Goal: Task Accomplishment & Management: Manage account settings

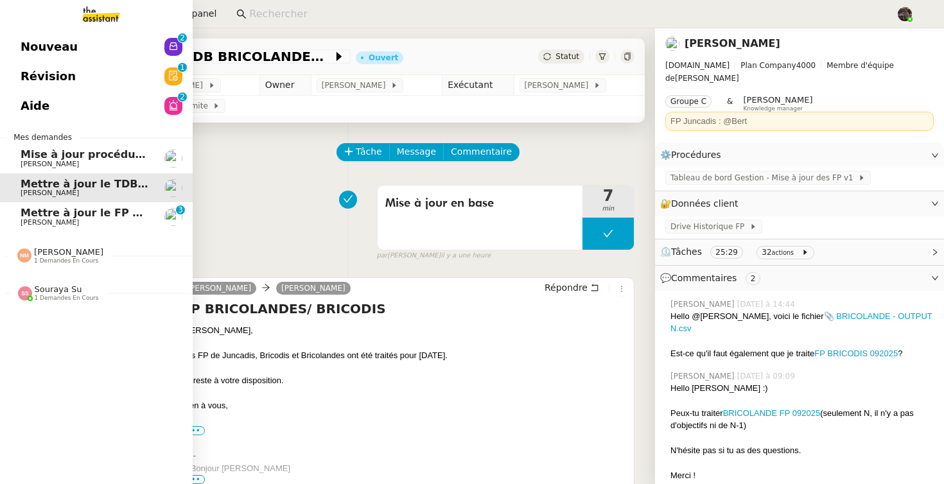
click at [48, 227] on link "Mettre à jour le FP pour [DATE] [PERSON_NAME] 0 1 2 3 4 5 6 7 8 9" at bounding box center [96, 217] width 193 height 30
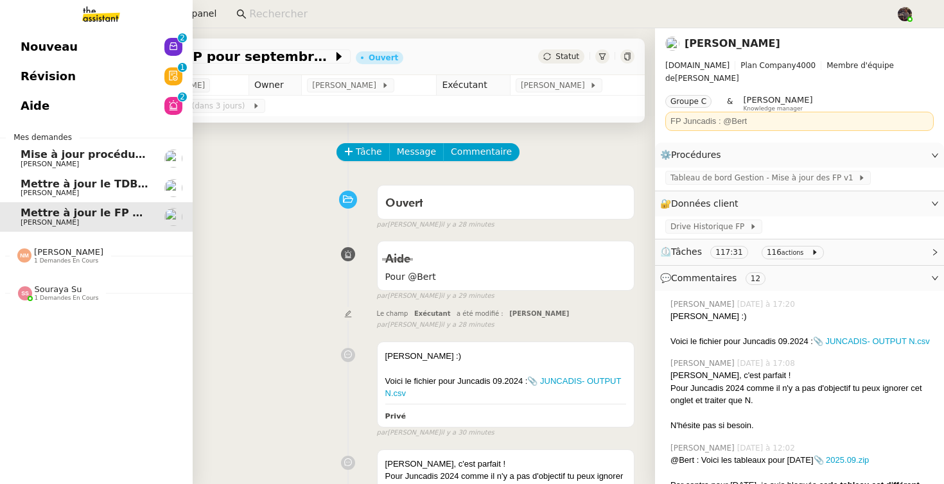
click at [35, 49] on span "Nouveau" at bounding box center [49, 46] width 57 height 19
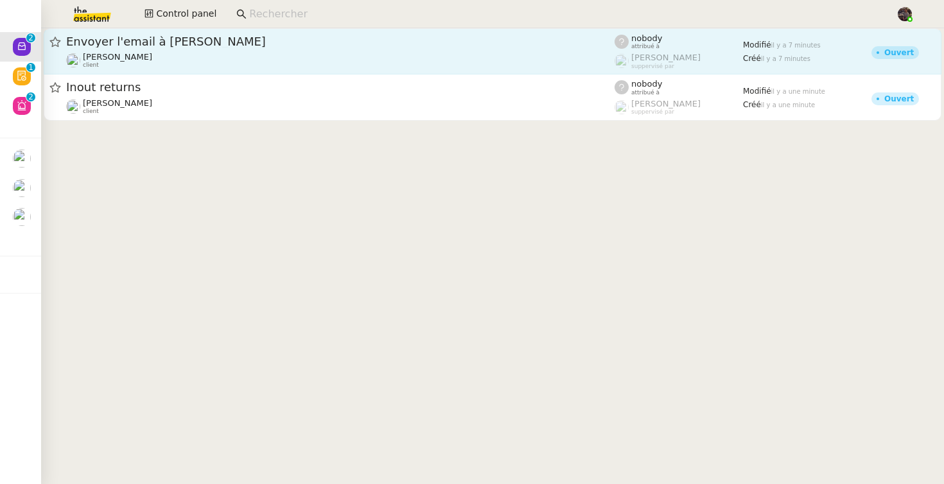
click at [193, 52] on div "Florent Seiler client" at bounding box center [340, 60] width 548 height 17
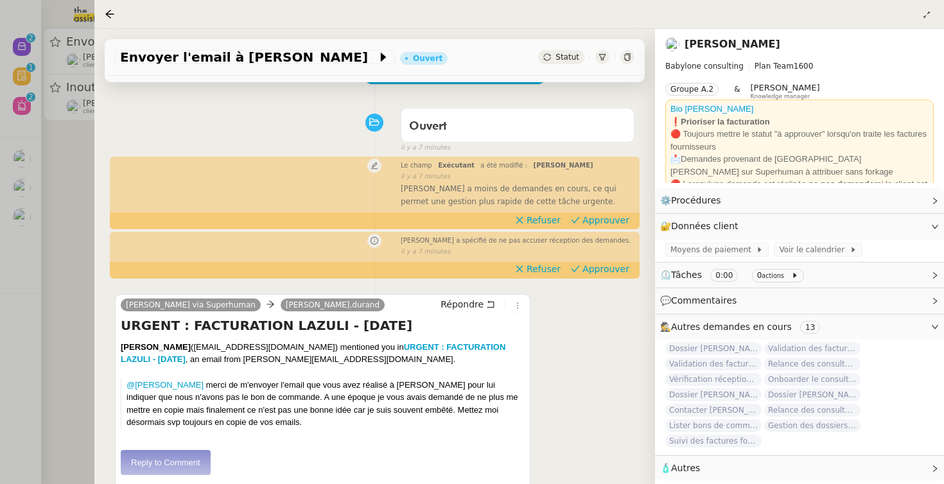
scroll to position [80, 0]
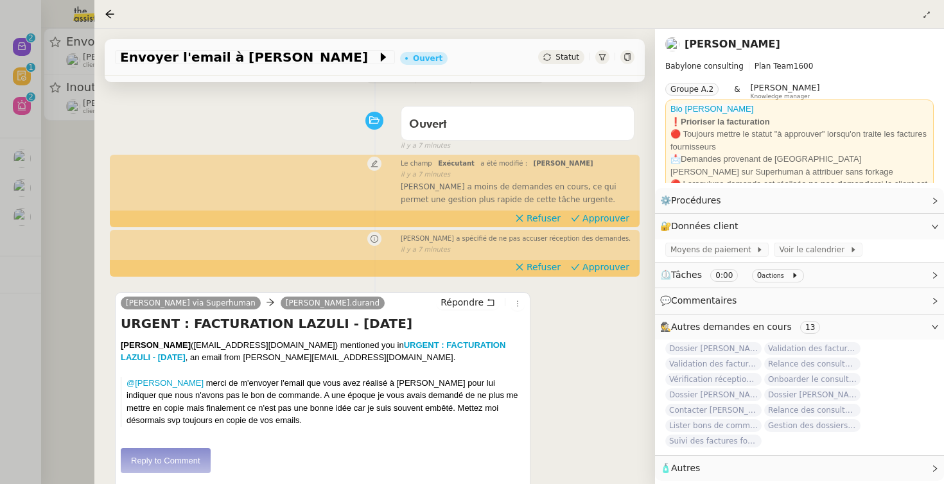
click at [35, 338] on div at bounding box center [472, 242] width 944 height 484
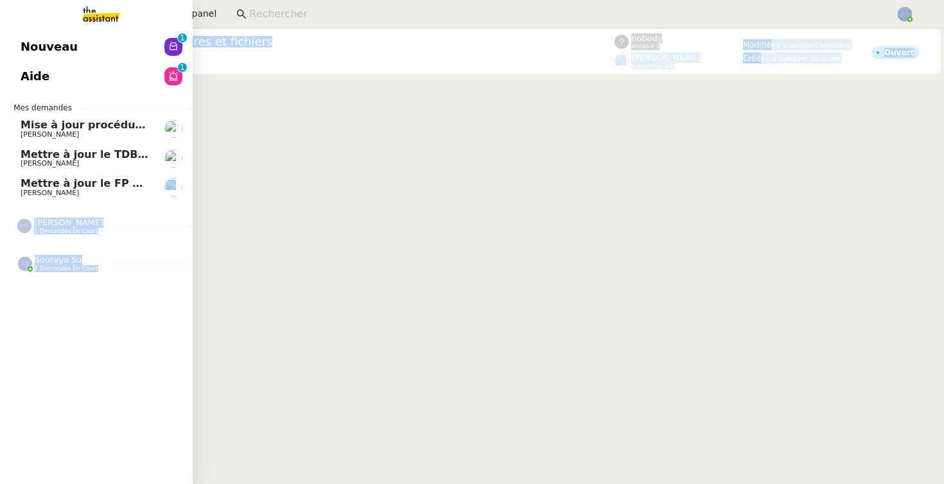
click at [40, 186] on nz-layout "Nouveau 0 1 2 3 4 5 6 7 8 9 Aide 0 1 2 3 4 5 6 7 8 9 Mes demandes Mise à jour p…" at bounding box center [472, 242] width 944 height 484
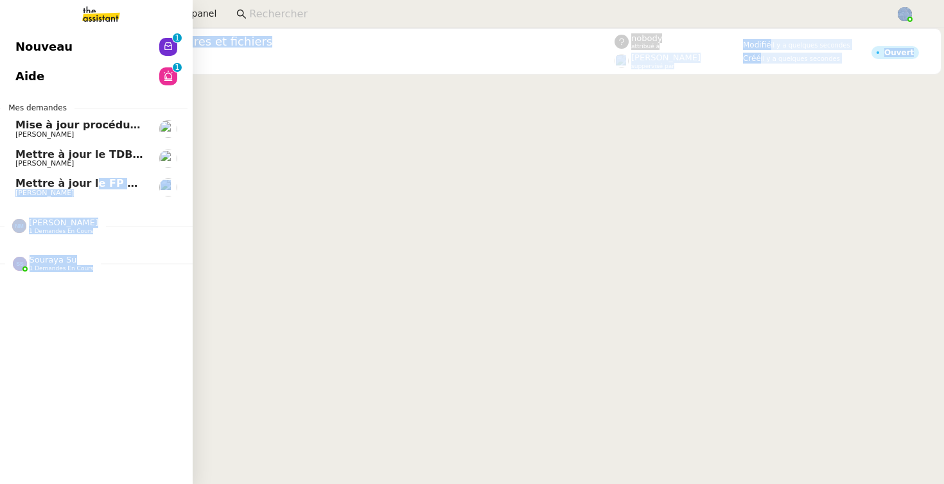
click at [40, 186] on span "Mettre à jour le FP pour septembre 2025" at bounding box center [133, 183] width 237 height 12
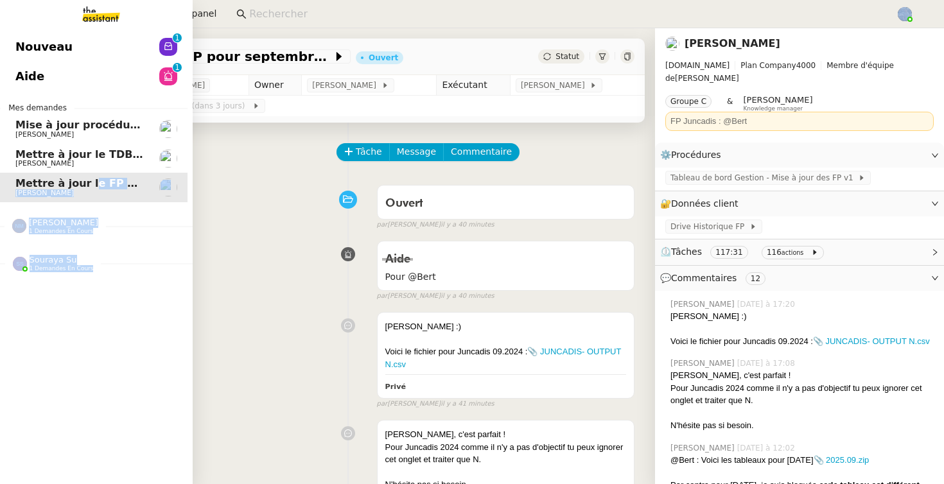
click at [105, 164] on span "[PERSON_NAME]" at bounding box center [80, 164] width 130 height 8
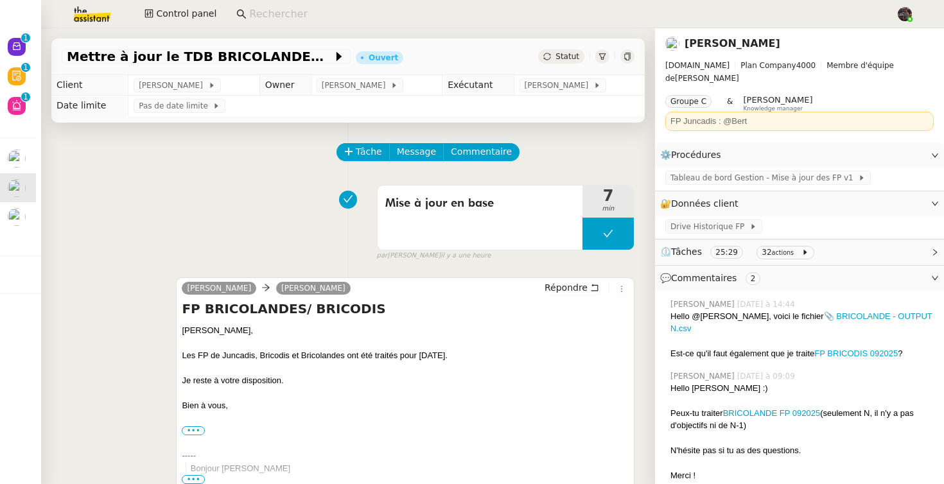
click at [238, 165] on div "Tâche Message Commentaire" at bounding box center [348, 158] width 573 height 31
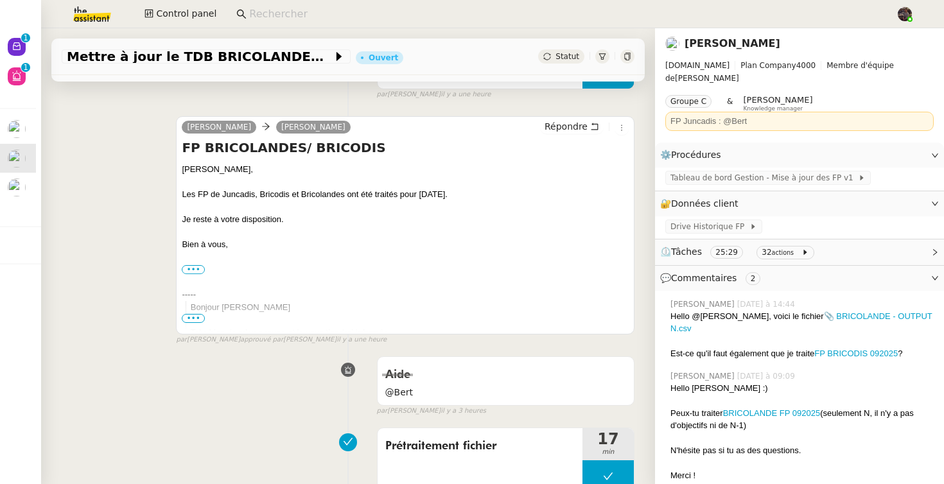
scroll to position [336, 0]
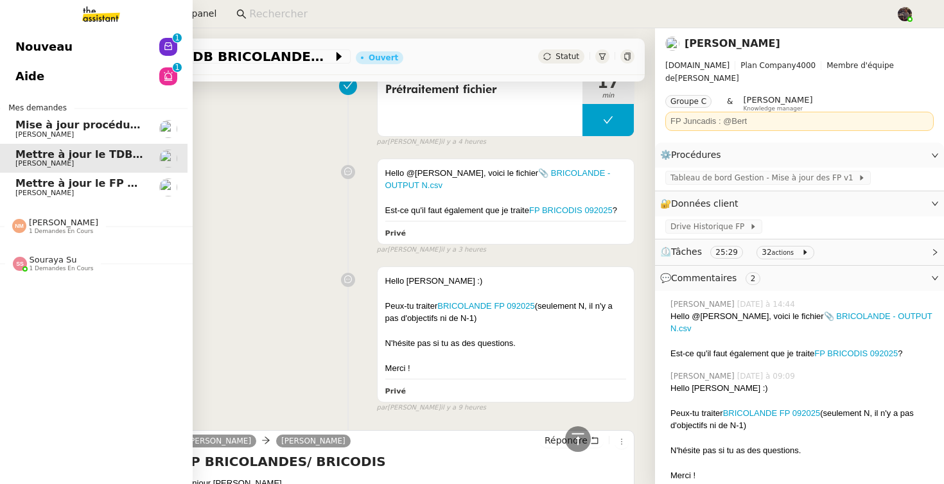
click at [34, 183] on span "Mettre à jour le FP pour septembre 2025" at bounding box center [133, 183] width 237 height 12
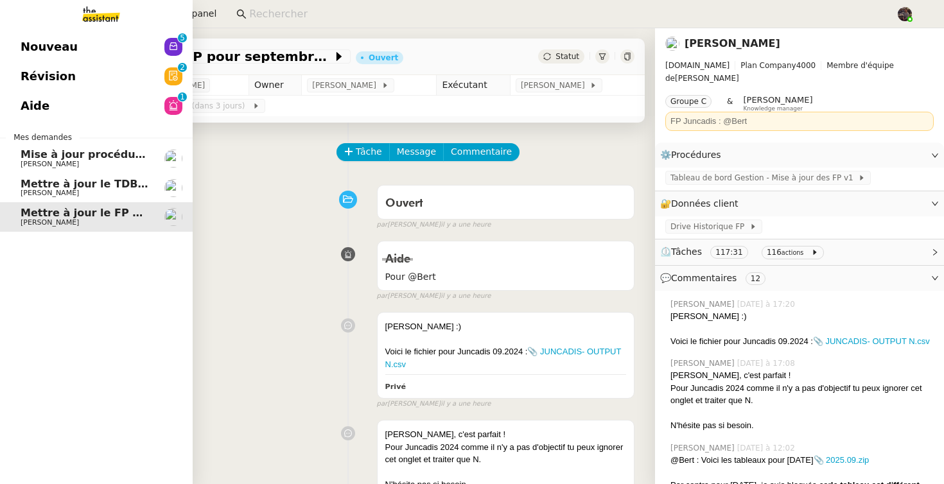
click at [79, 188] on span "Mettre à jour le TDB BRICOLANDES et BRICODIS" at bounding box center [159, 184] width 277 height 12
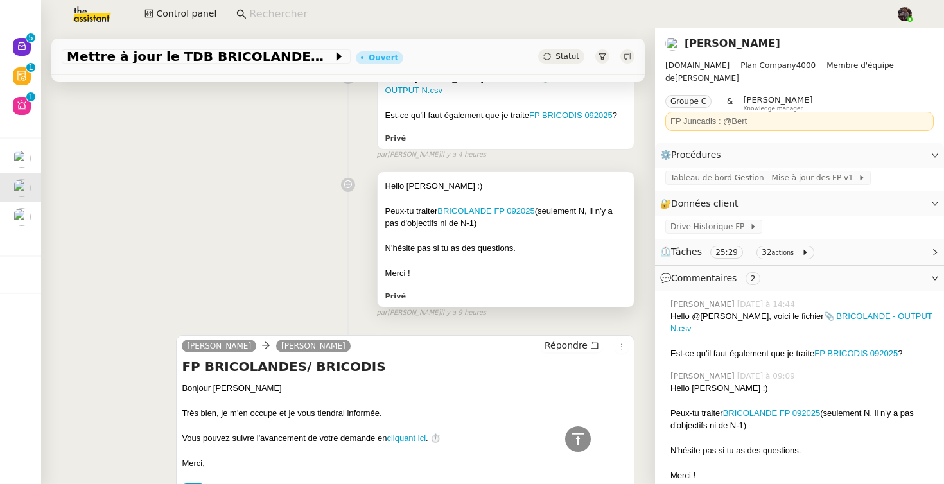
scroll to position [618, 0]
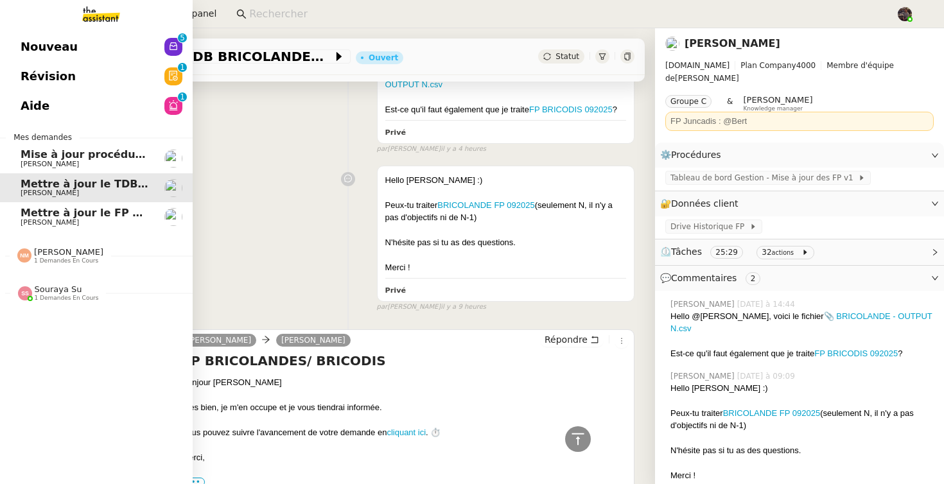
click at [28, 216] on span "Mettre à jour le FP pour septembre 2025" at bounding box center [139, 213] width 237 height 12
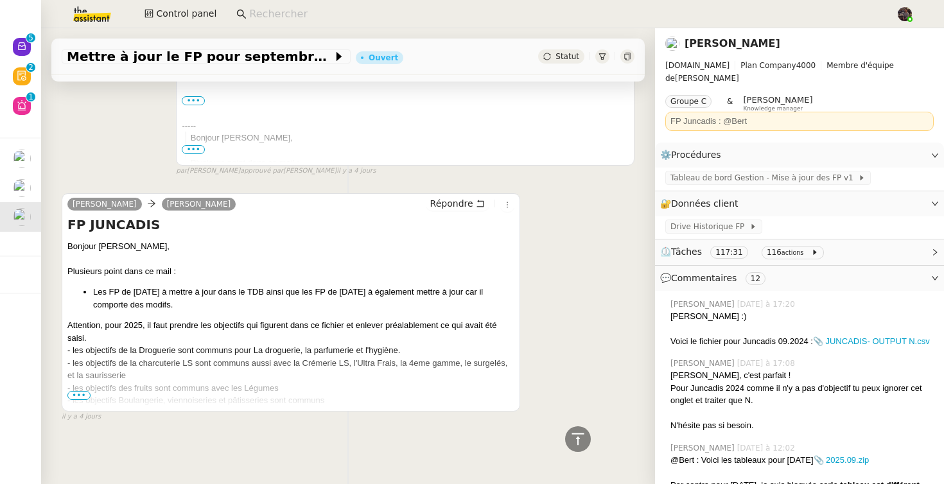
scroll to position [3856, 0]
click at [75, 398] on span "•••" at bounding box center [78, 395] width 23 height 9
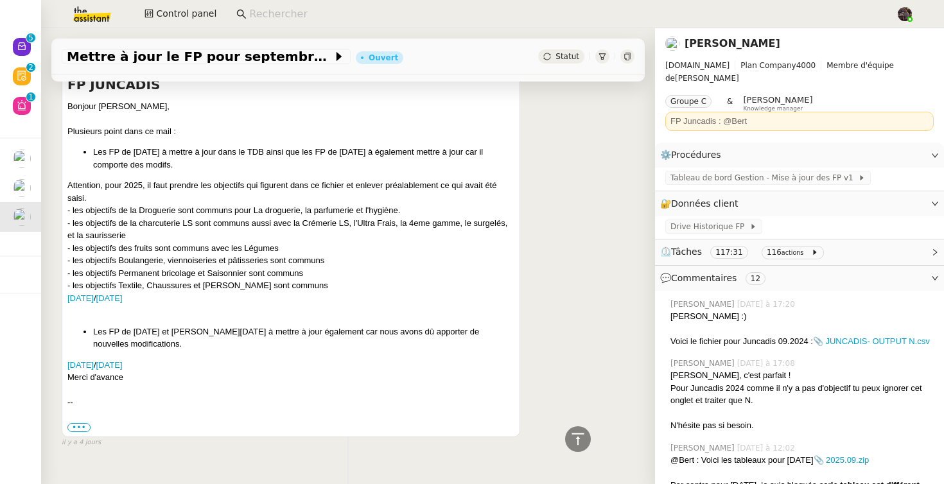
scroll to position [3994, 0]
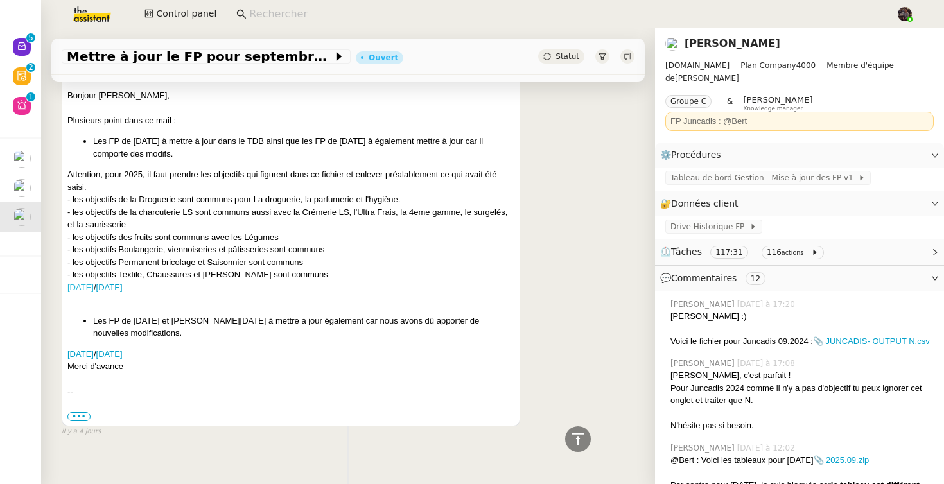
click at [94, 292] on link "SEPTEMBRE 2025" at bounding box center [80, 288] width 26 height 10
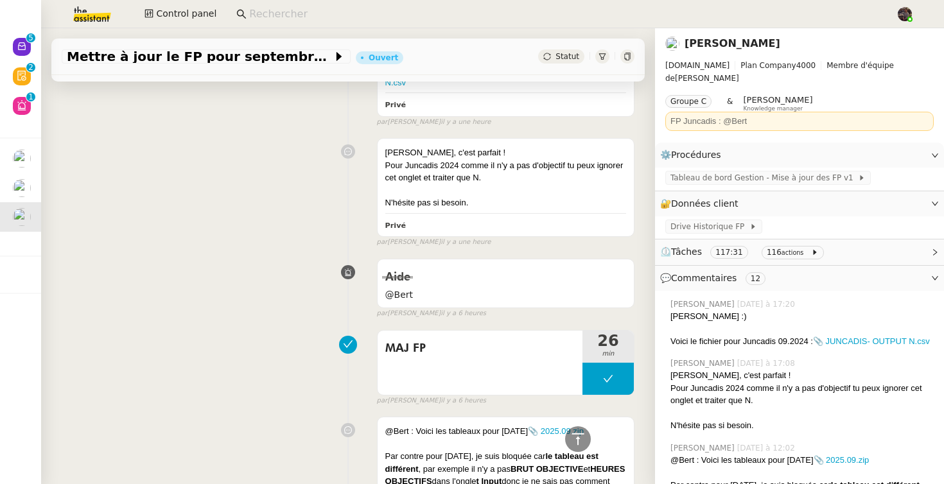
scroll to position [0, 0]
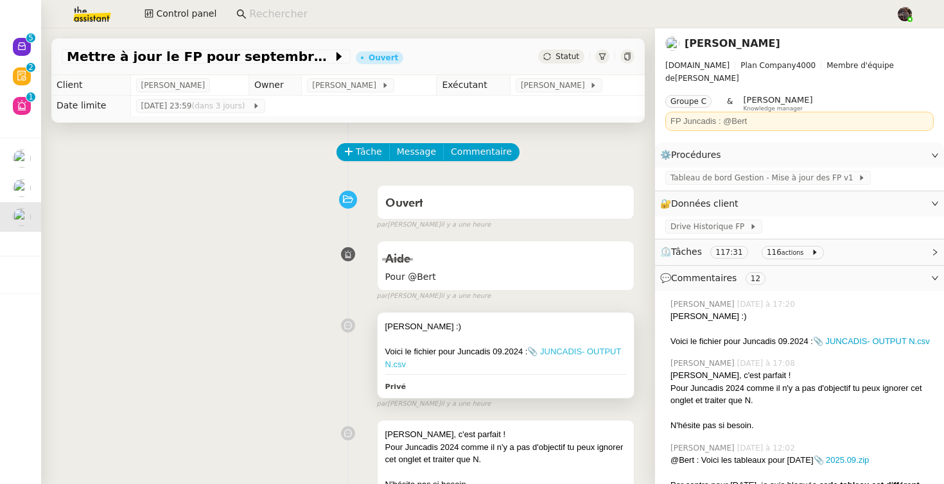
click at [568, 350] on link "📎 JUNCADIS- OUTPUT N.csv" at bounding box center [503, 358] width 236 height 22
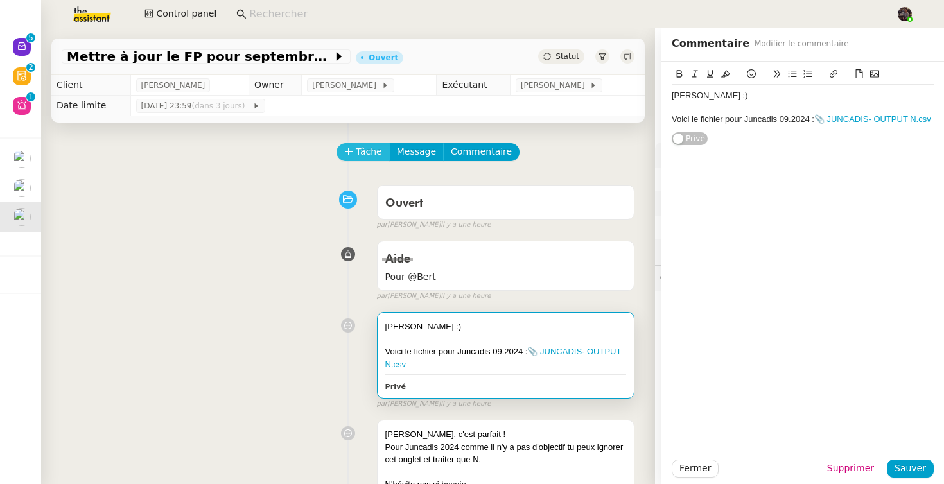
click at [342, 155] on button "Tâche" at bounding box center [362, 152] width 53 height 18
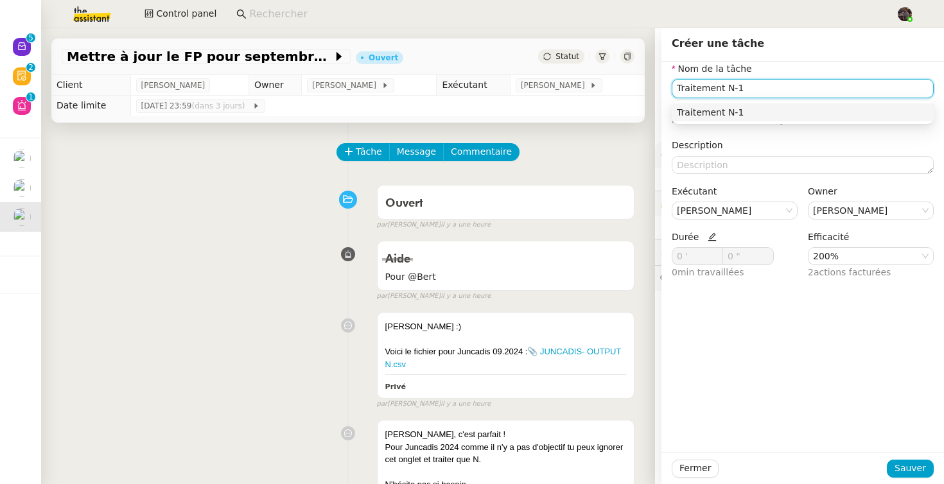
click at [725, 89] on input "Traitement N-1" at bounding box center [803, 88] width 262 height 19
type input "Traitement Juncadis N-1"
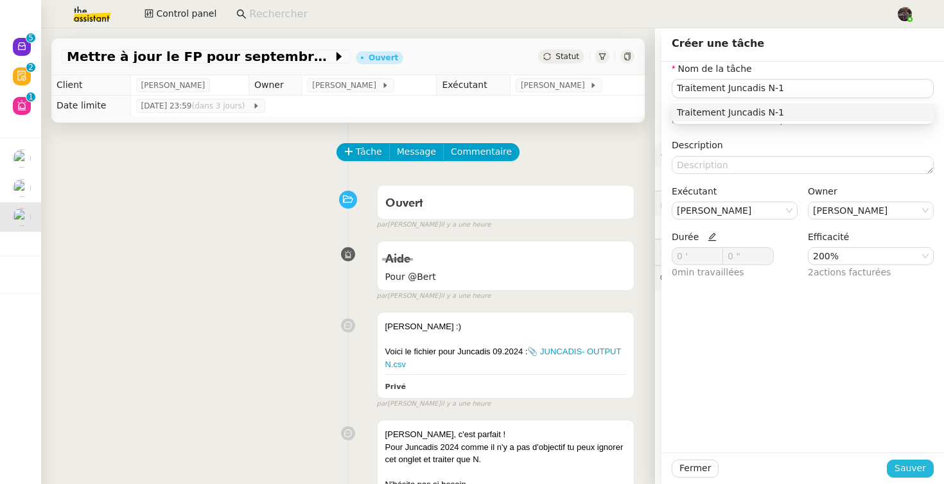
click at [923, 470] on span "Sauver" at bounding box center [909, 468] width 31 height 15
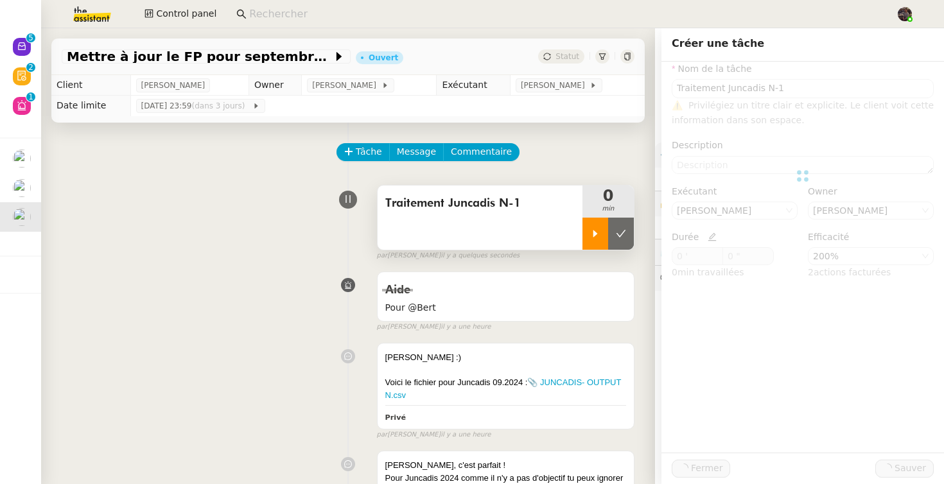
click at [607, 247] on div at bounding box center [595, 234] width 26 height 32
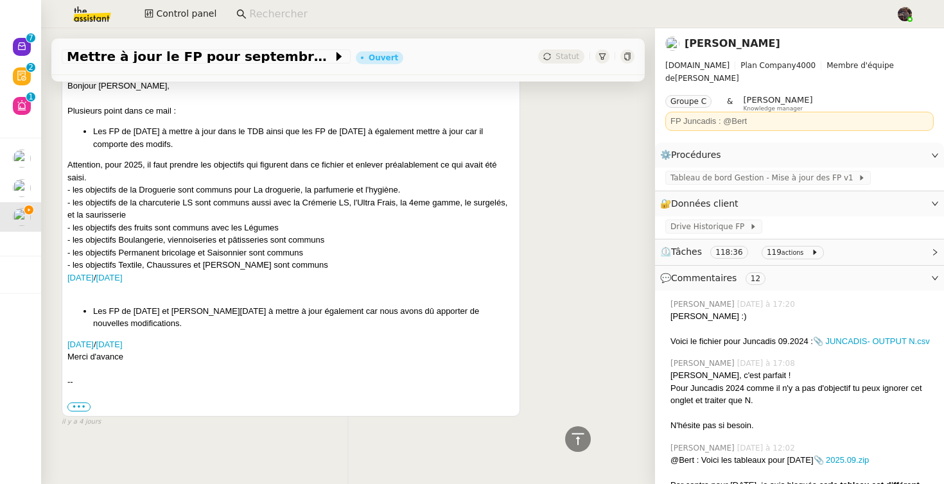
scroll to position [4039, 0]
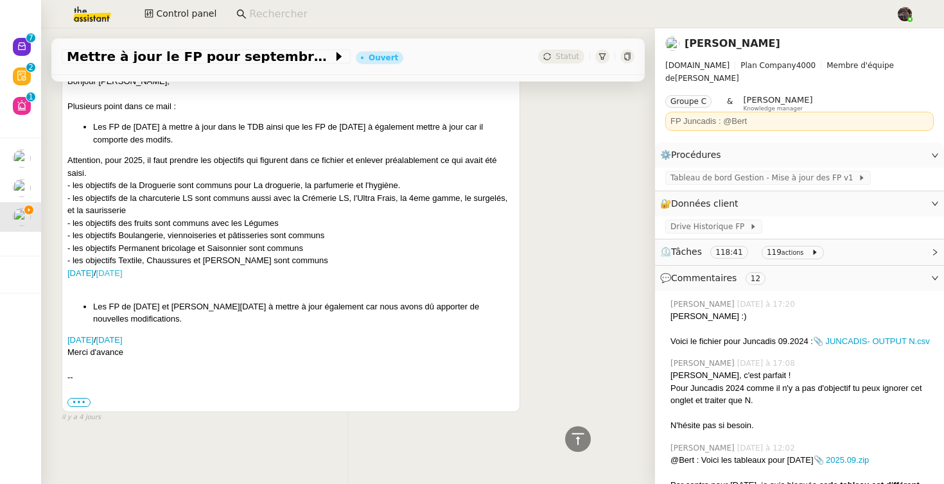
click at [123, 278] on link "SEPTEMBRE 2024" at bounding box center [109, 273] width 26 height 10
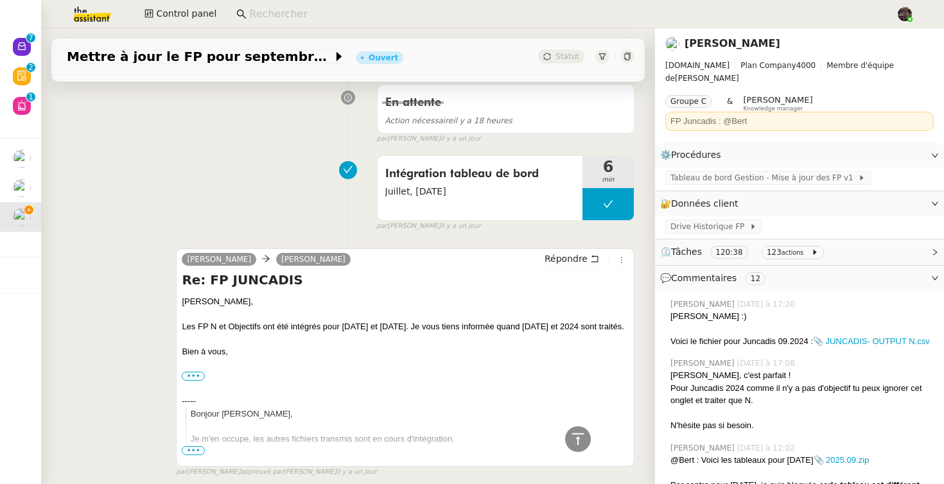
scroll to position [0, 0]
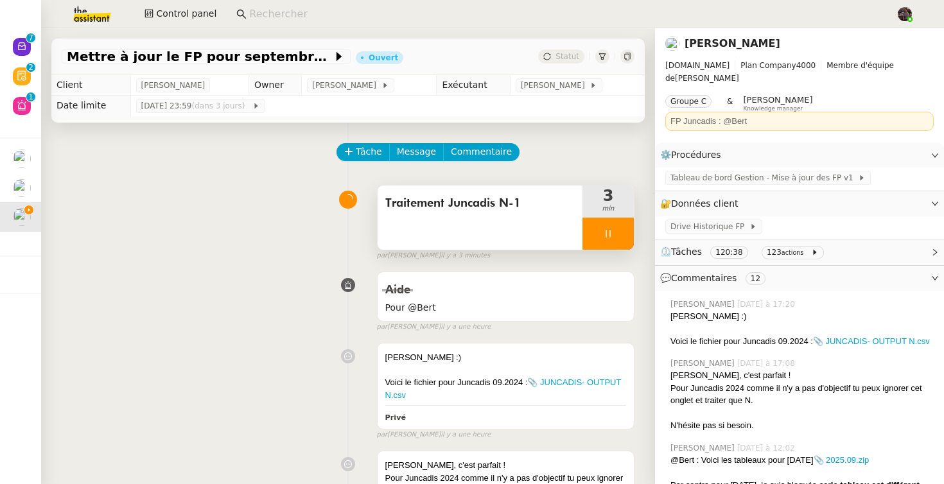
click at [608, 232] on icon at bounding box center [608, 234] width 10 height 10
click at [617, 231] on icon at bounding box center [621, 234] width 10 height 10
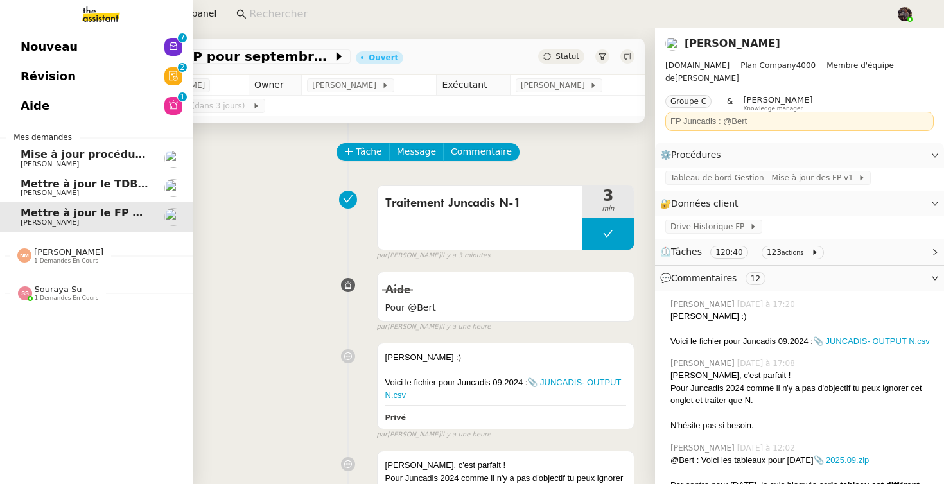
click at [10, 191] on link "Mettre à jour le TDB BRICOLANDES et BRICODIS Alison Picard-Boix" at bounding box center [96, 188] width 193 height 30
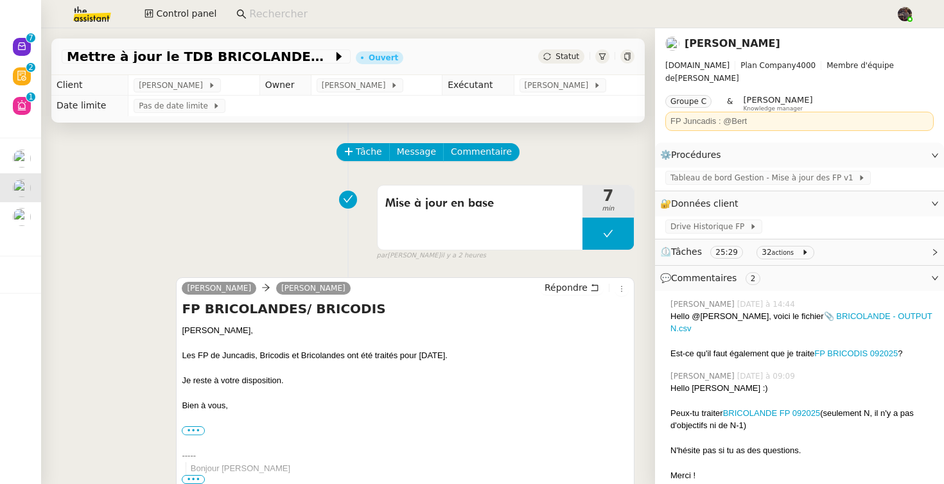
click at [195, 256] on div "Mise à jour en base 7 min false par Bert C. il y a 2 heures" at bounding box center [348, 220] width 573 height 82
drag, startPoint x: 195, startPoint y: 254, endPoint x: 184, endPoint y: 232, distance: 23.8
click at [184, 232] on div "Mise à jour en base 7 min false par Bert C. il y a 2 heures" at bounding box center [348, 220] width 573 height 82
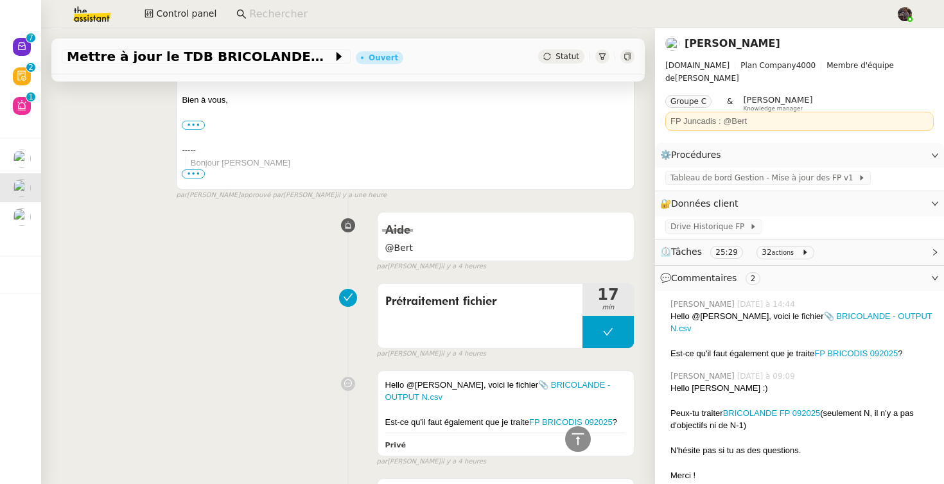
click at [184, 232] on div "Aide @Bert false par Amyna M. il y a 4 heures" at bounding box center [348, 239] width 573 height 66
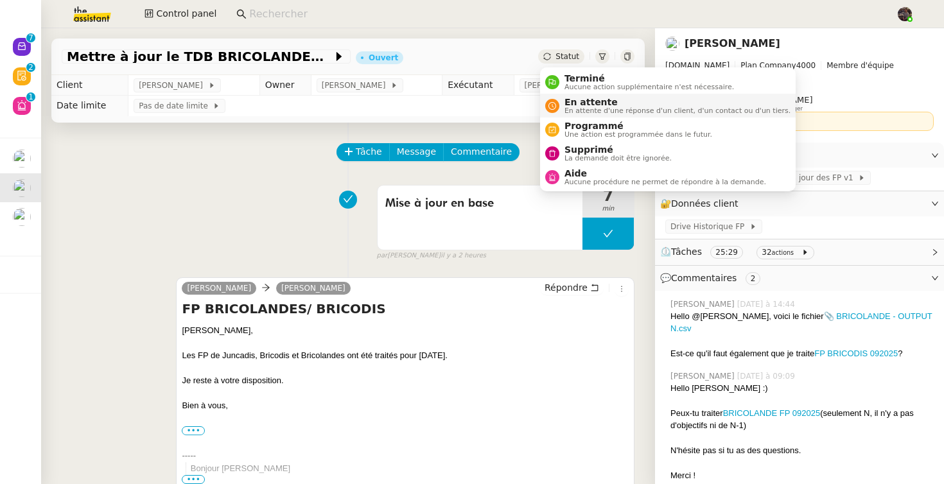
click at [609, 114] on span "En attente d'une réponse d'un client, d'un contact ou d'un tiers." at bounding box center [677, 110] width 226 height 7
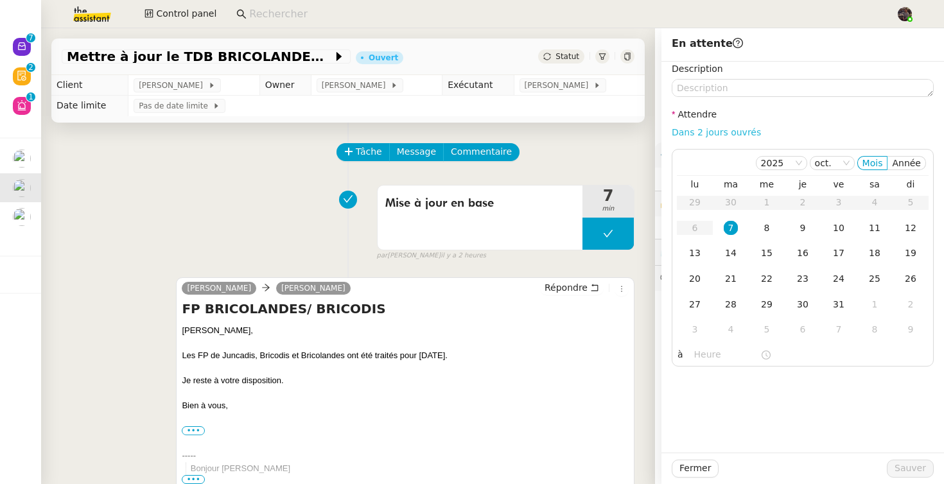
click at [715, 129] on link "Dans 2 jours ouvrés" at bounding box center [716, 132] width 89 height 10
type input "07:00"
click at [921, 463] on span "Sauver" at bounding box center [909, 468] width 31 height 15
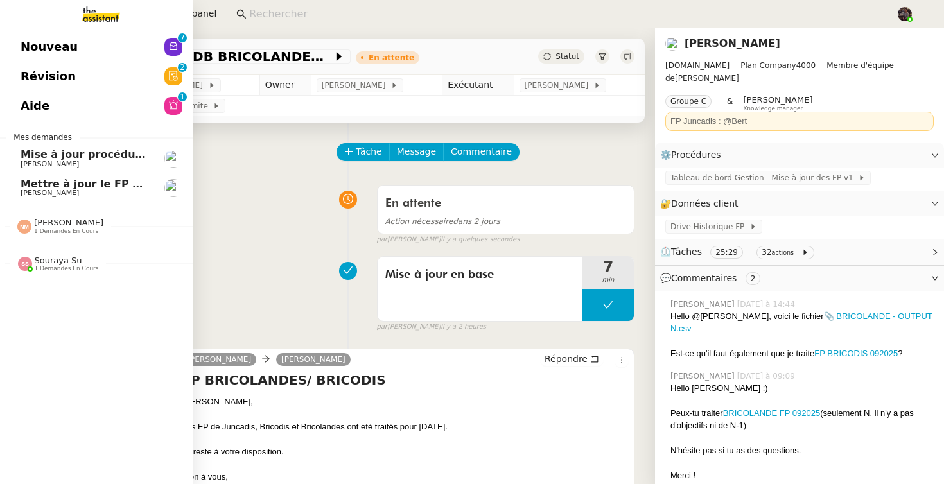
click at [33, 186] on span "Mettre à jour le FP pour septembre 2025" at bounding box center [139, 184] width 237 height 12
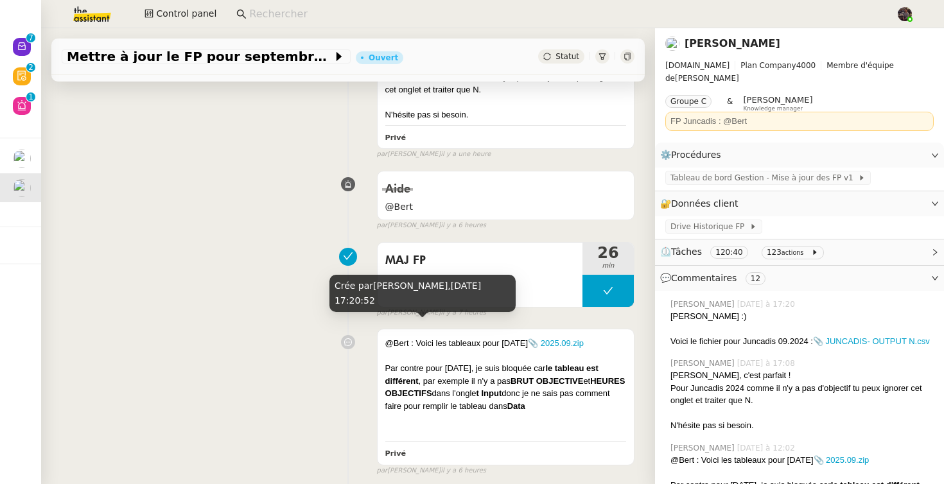
scroll to position [827, 0]
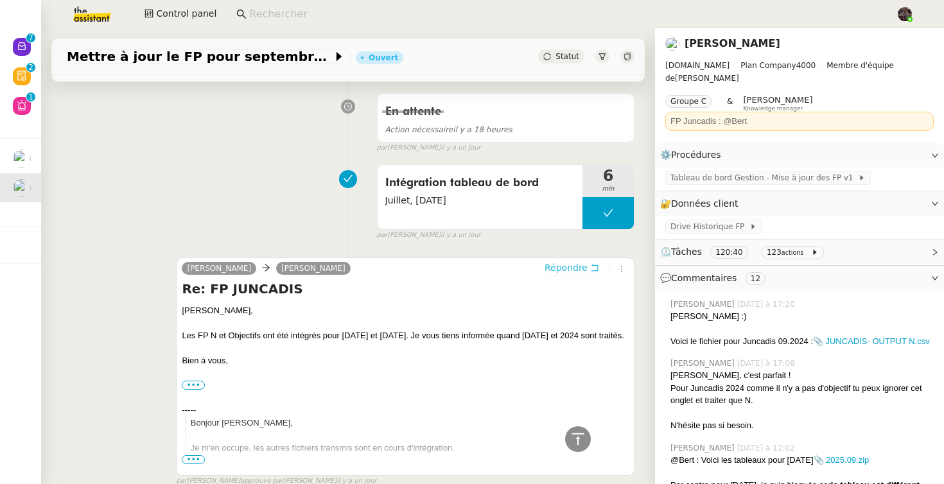
click at [584, 264] on span "Répondre" at bounding box center [565, 267] width 43 height 13
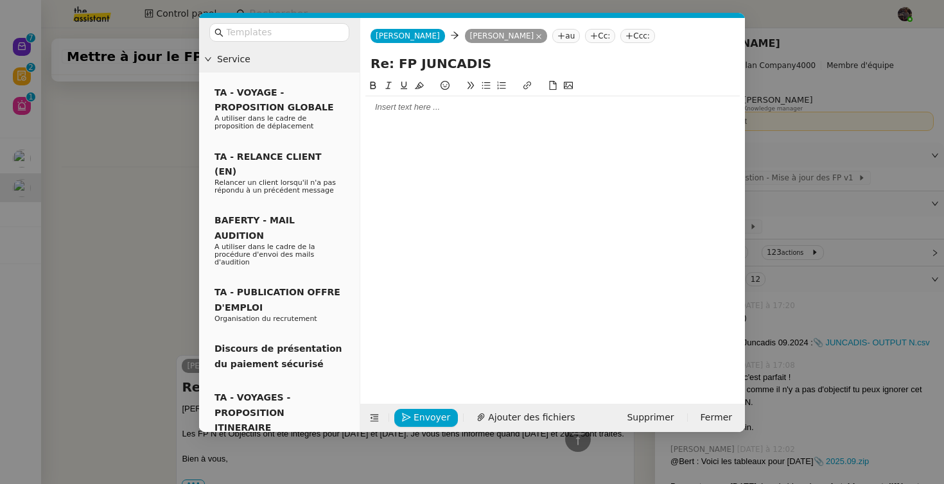
scroll to position [925, 0]
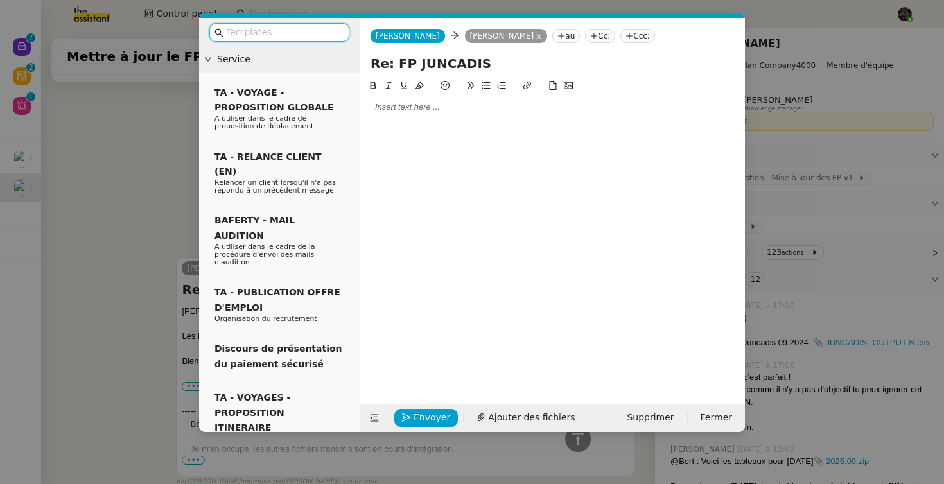
click at [142, 104] on nz-modal-container "Service TA - VOYAGE - PROPOSITION GLOBALE A utiliser dans le cadre de propositi…" at bounding box center [472, 242] width 944 height 484
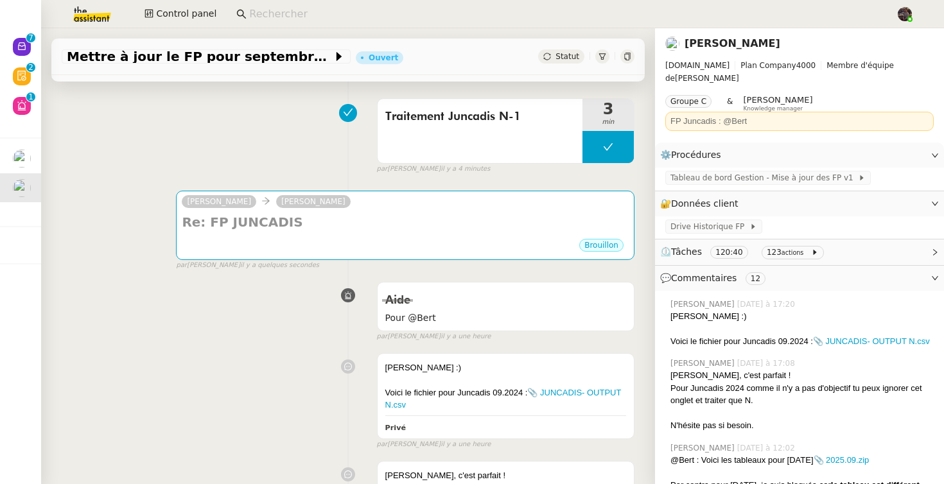
scroll to position [0, 0]
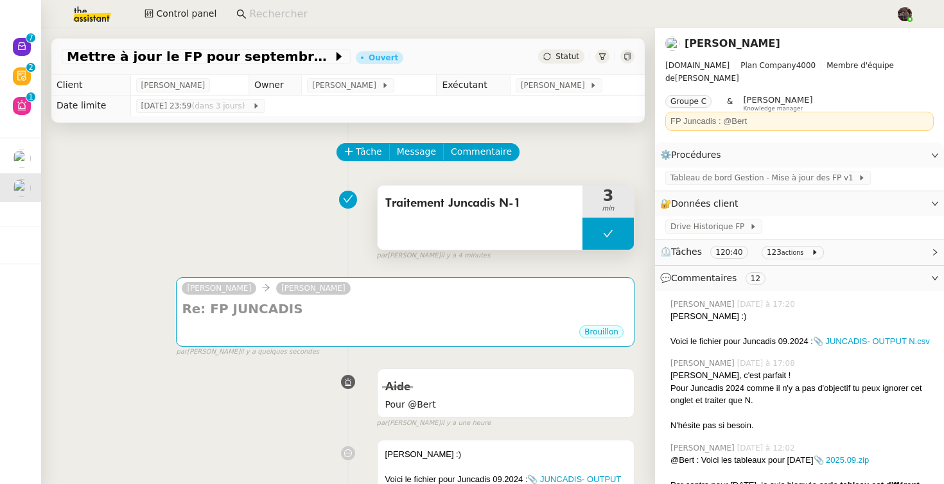
click at [597, 229] on button at bounding box center [607, 234] width 51 height 32
click at [597, 229] on icon at bounding box center [595, 234] width 10 height 10
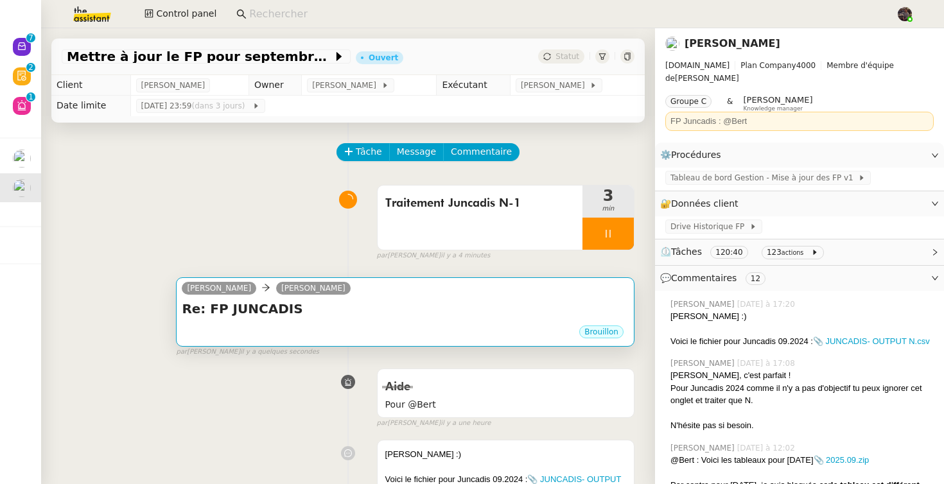
click at [480, 332] on div "Brouillon" at bounding box center [405, 333] width 447 height 19
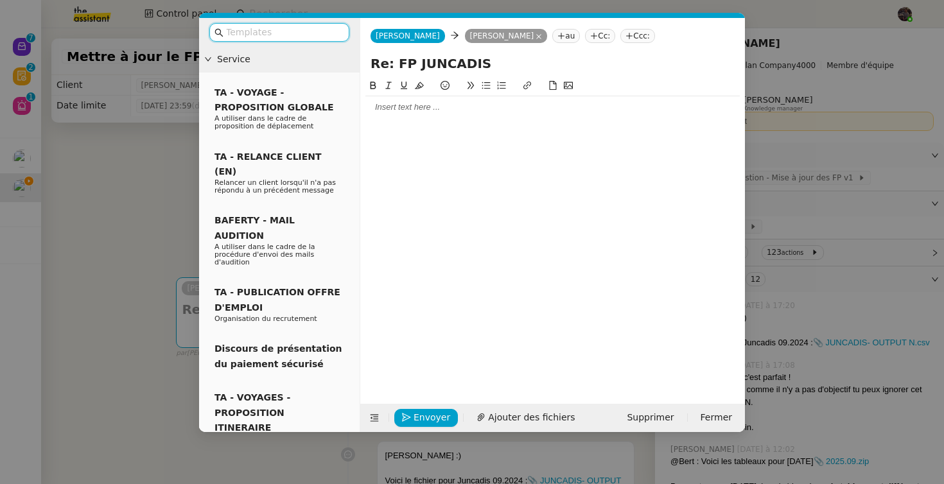
click at [412, 116] on div at bounding box center [552, 107] width 374 height 22
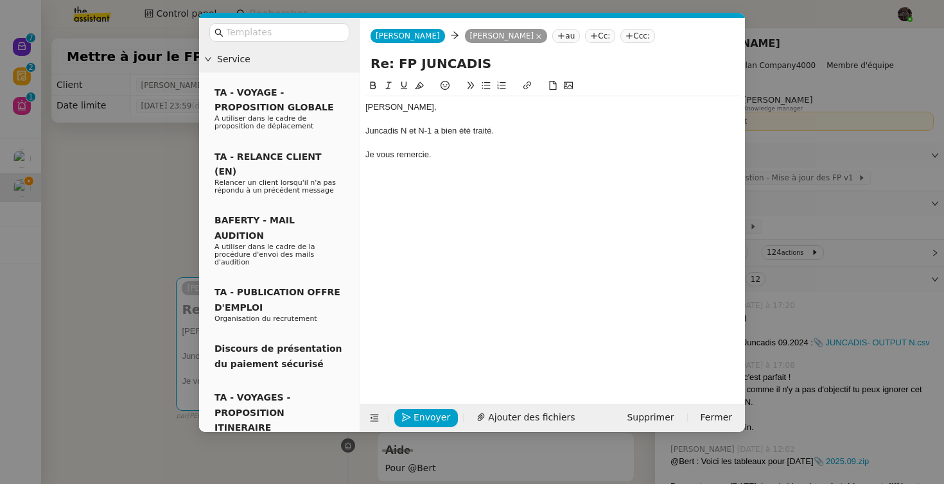
click at [408, 157] on div "Je vous remercie." at bounding box center [552, 155] width 374 height 12
click at [171, 261] on nz-modal-container "Service TA - VOYAGE - PROPOSITION GLOBALE A utiliser dans le cadre de propositi…" at bounding box center [472, 242] width 944 height 484
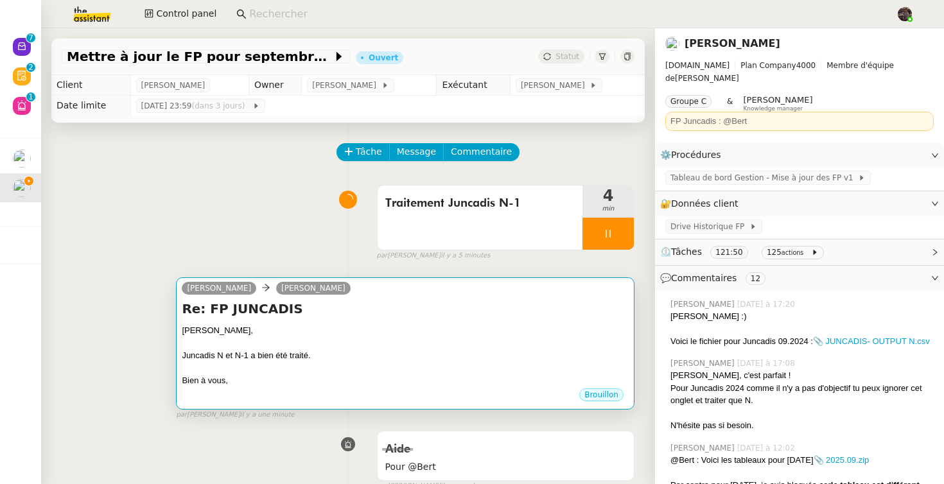
click at [353, 331] on div "Alison," at bounding box center [405, 330] width 447 height 13
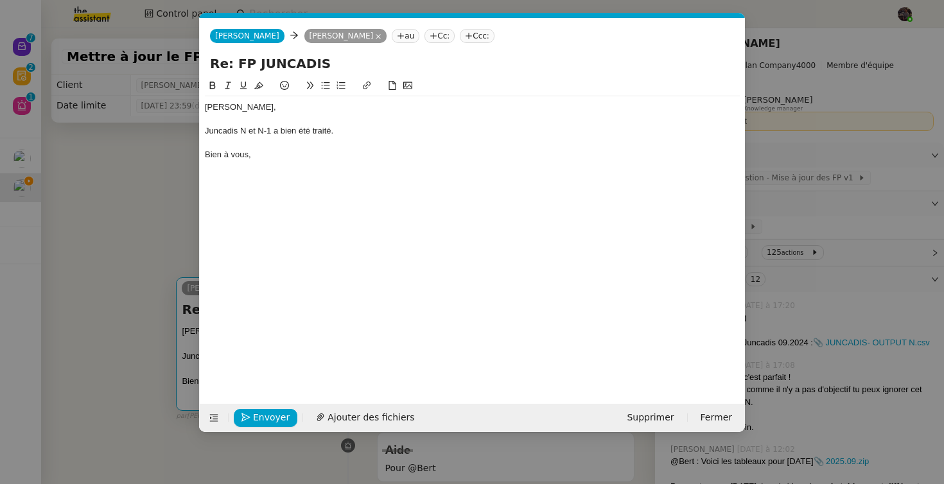
scroll to position [0, 27]
click at [340, 163] on div "Alison, Juncadis N et N-1 a bien été traité. Bien à vous," at bounding box center [472, 130] width 535 height 69
click at [390, 164] on div "Alison, Juncadis N et N-1 a bien été traité. Bien à vous," at bounding box center [472, 130] width 535 height 69
click at [244, 420] on icon "button" at bounding box center [245, 417] width 9 height 9
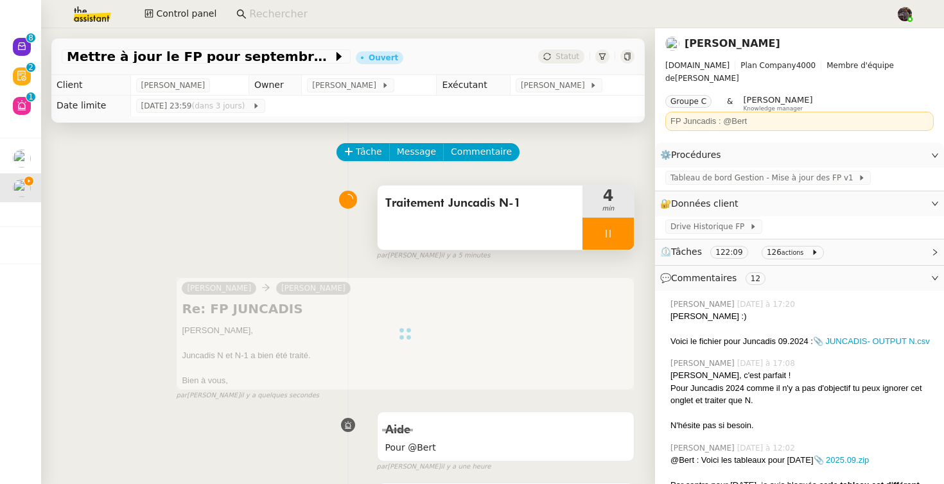
click at [617, 233] on div at bounding box center [607, 234] width 51 height 32
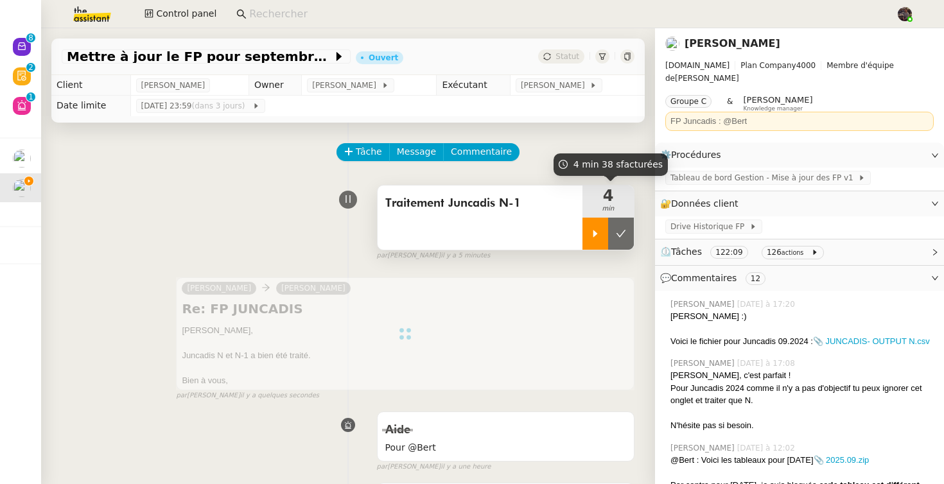
click at [617, 233] on icon at bounding box center [621, 233] width 10 height 7
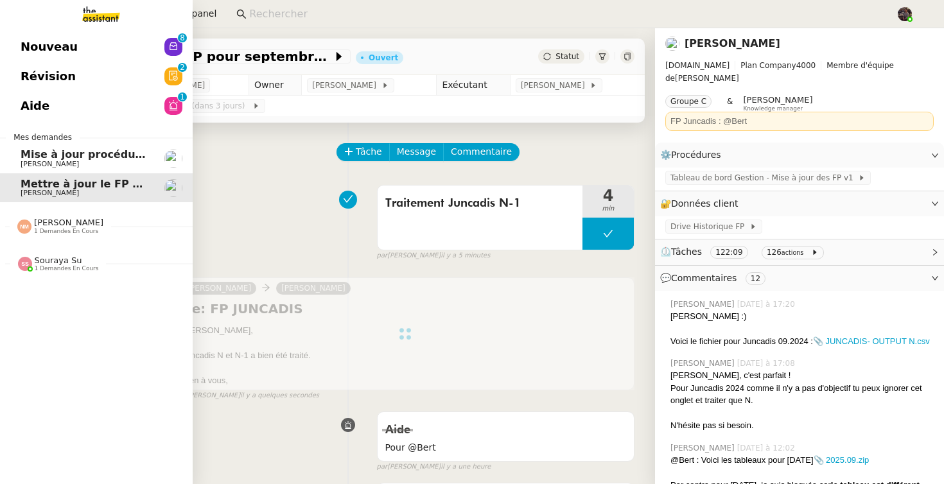
click at [52, 51] on span "Nouveau" at bounding box center [49, 46] width 57 height 19
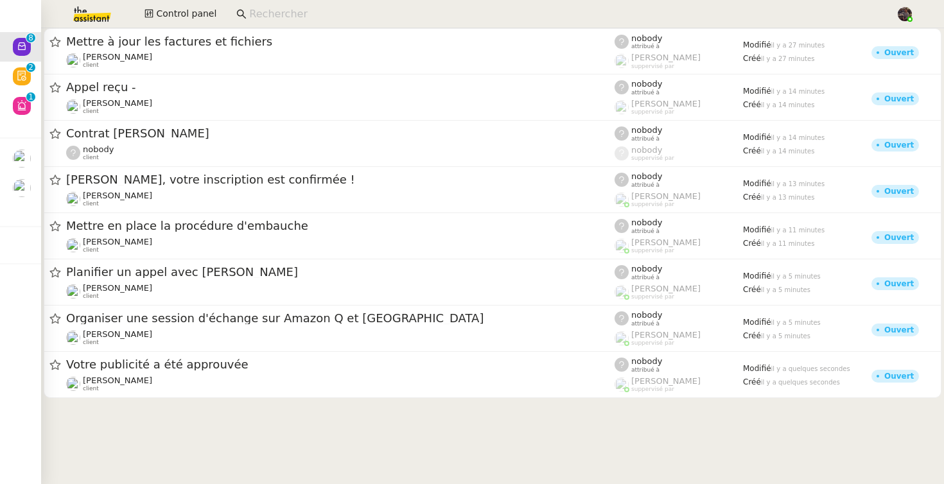
click at [237, 431] on cdk-virtual-scroll-viewport "Mettre à jour les factures et fichiers Segolène Labinsky client nobody attribué…" at bounding box center [492, 256] width 903 height 456
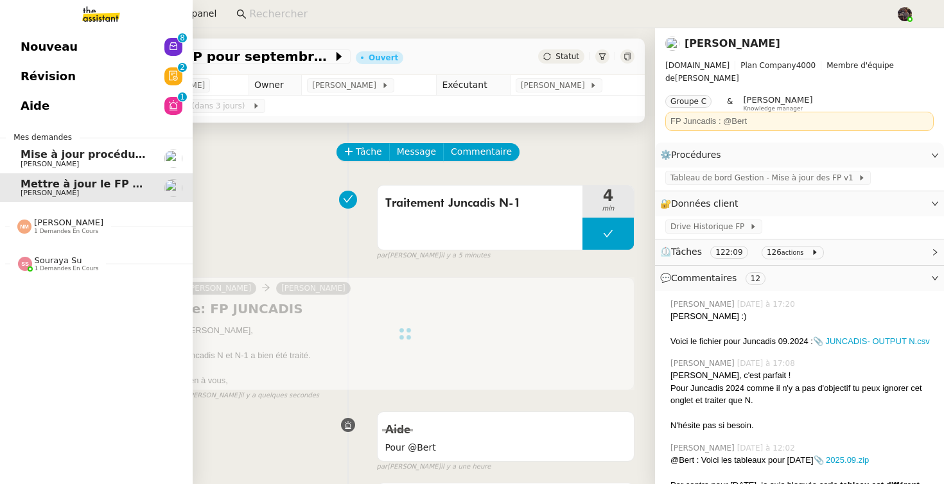
scroll to position [0, 5]
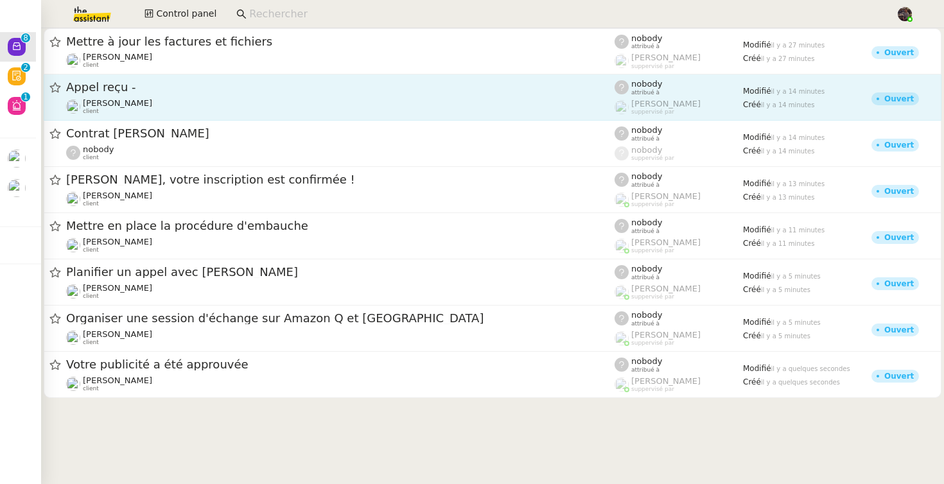
click at [228, 89] on span "Appel reçu -" at bounding box center [340, 88] width 548 height 12
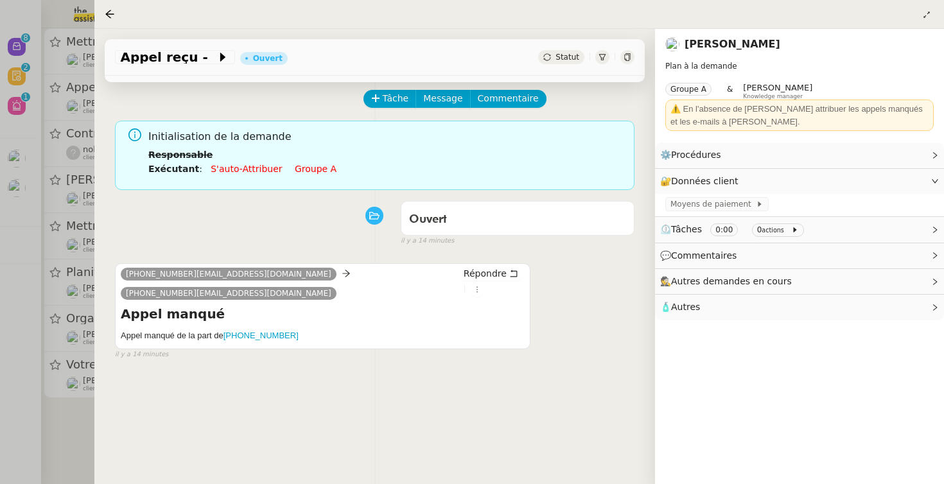
scroll to position [64, 0]
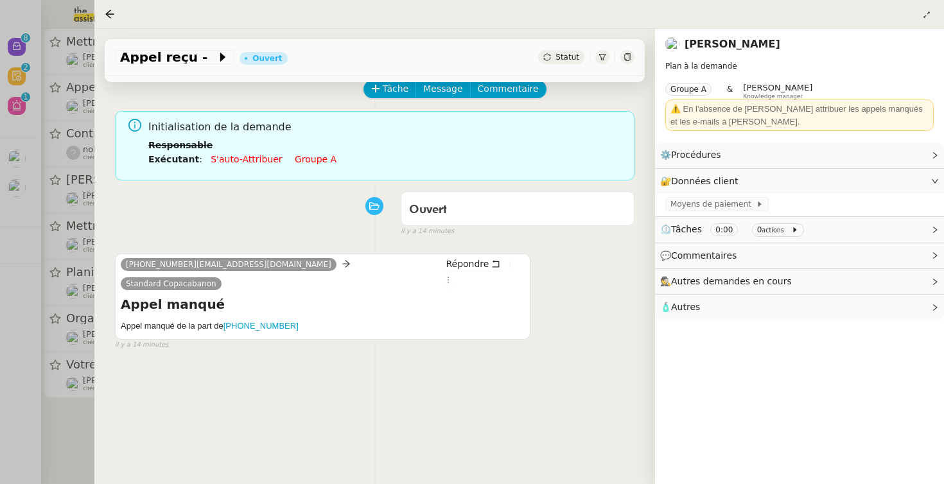
click at [53, 305] on div at bounding box center [472, 242] width 944 height 484
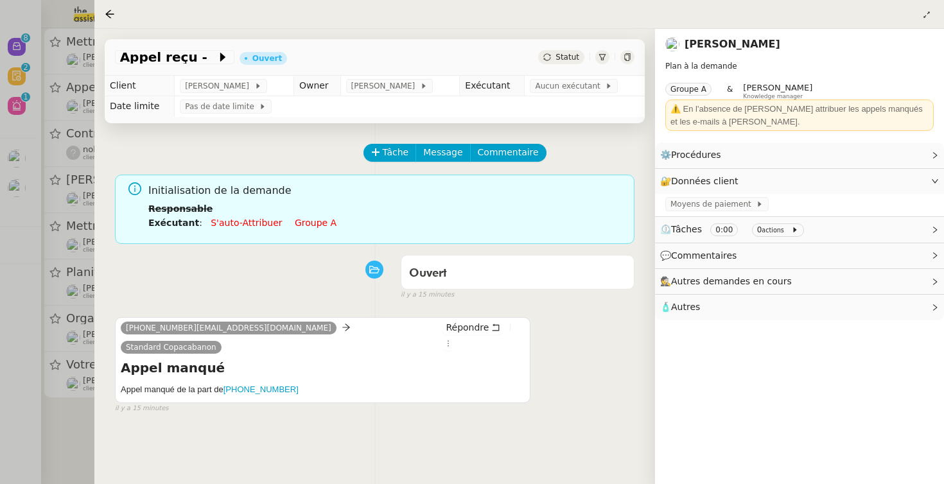
click at [223, 251] on div "Ouvert false il y a 15 minutes" at bounding box center [374, 274] width 519 height 51
click at [61, 113] on div at bounding box center [472, 242] width 944 height 484
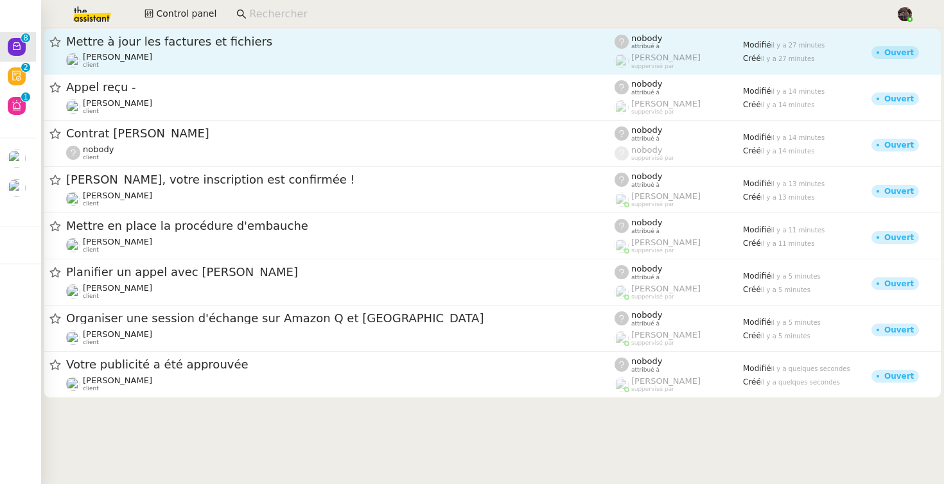
click at [101, 74] on link "Mettre à jour les factures et fichiers Segolène Labinsky client nobody attribué…" at bounding box center [493, 51] width 898 height 46
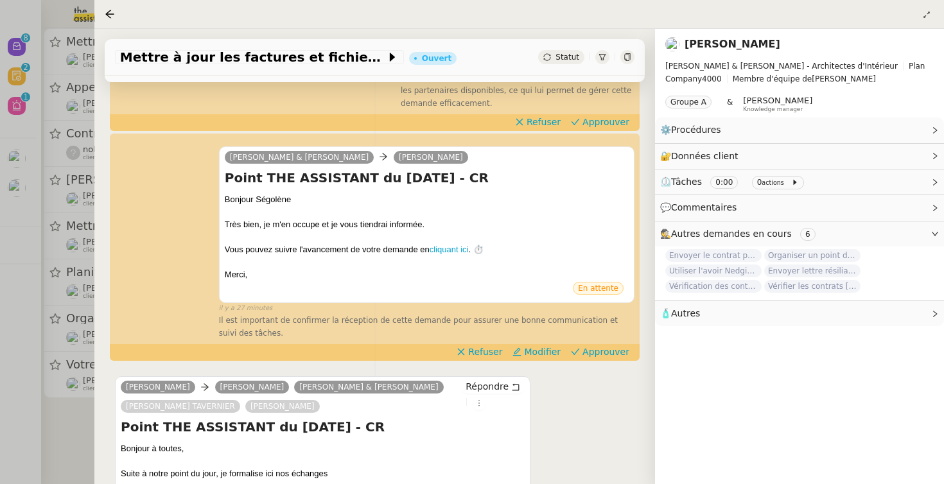
scroll to position [374, 0]
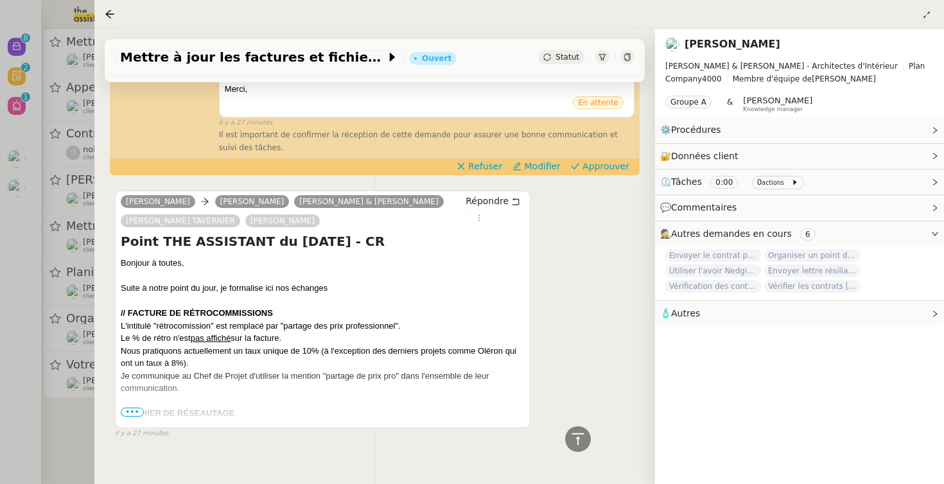
click at [58, 135] on div at bounding box center [472, 242] width 944 height 484
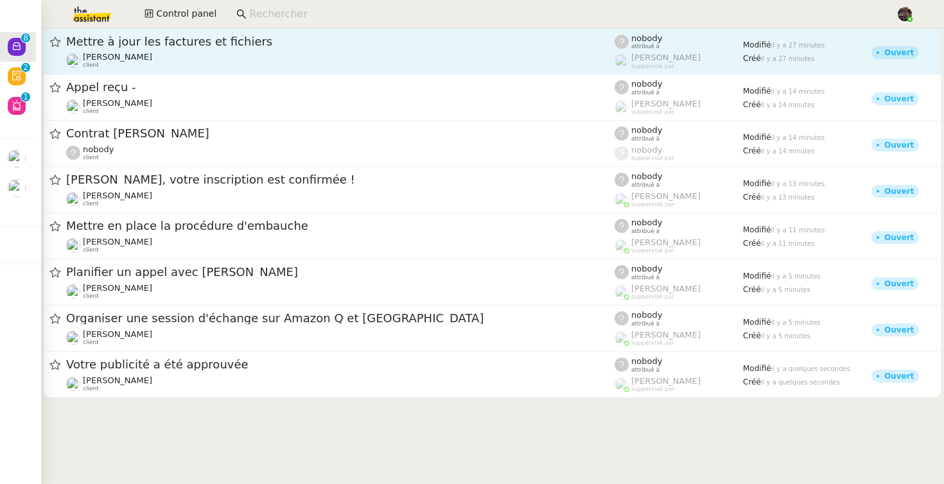
click at [119, 53] on span "Segolène Labinsky" at bounding box center [117, 57] width 69 height 10
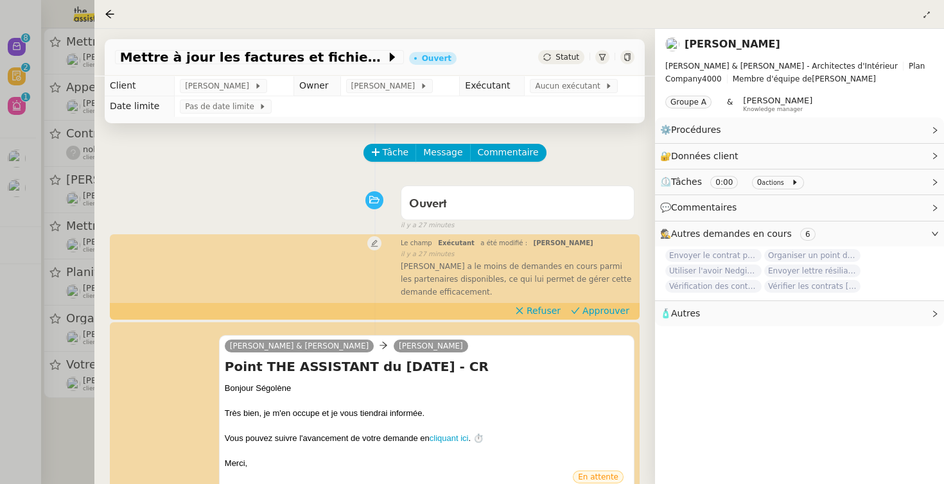
click at [213, 161] on div "Tâche Message Commentaire" at bounding box center [374, 159] width 519 height 31
click at [71, 196] on div at bounding box center [472, 242] width 944 height 484
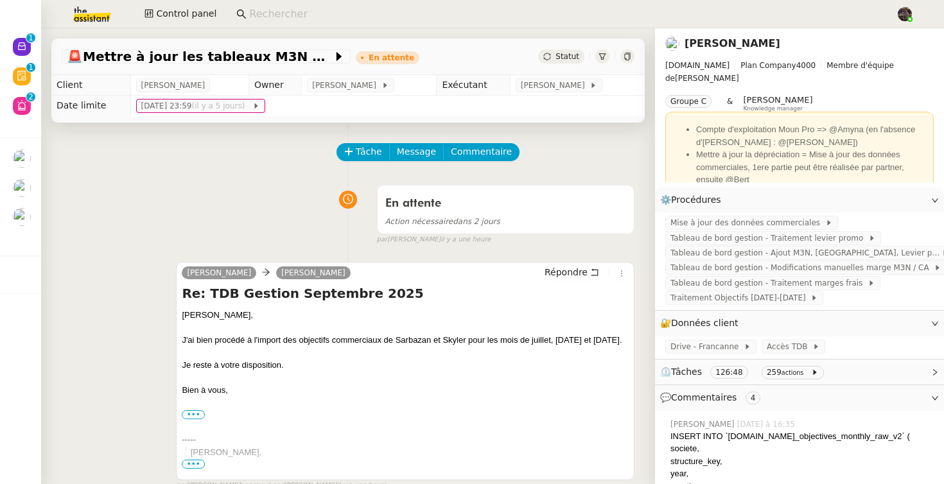
click at [264, 11] on input at bounding box center [566, 14] width 634 height 17
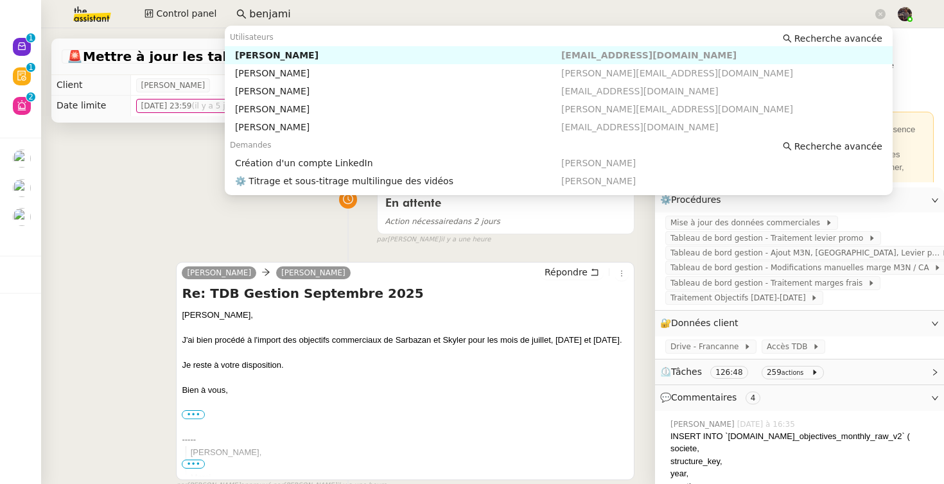
click at [237, 60] on div "Benjamin Delahaye" at bounding box center [398, 55] width 326 height 12
type input "benjami"
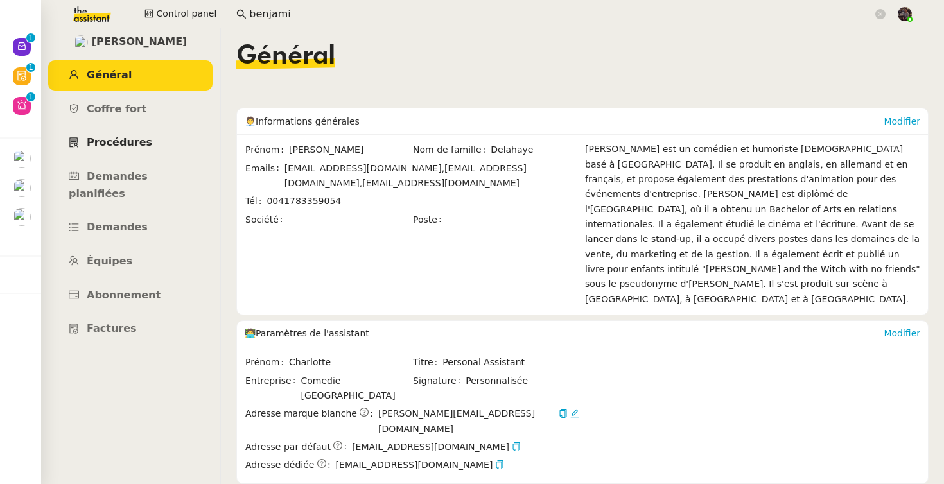
click at [137, 149] on link "Procédures" at bounding box center [130, 143] width 164 height 30
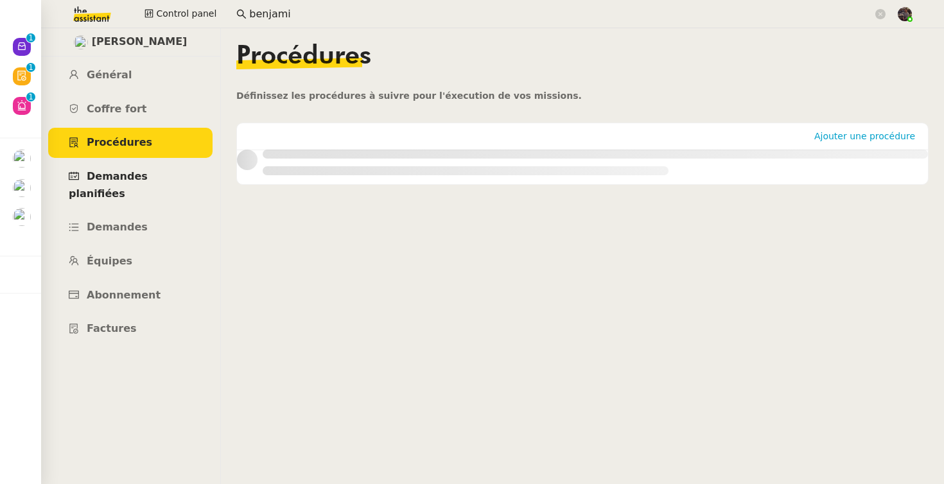
click at [137, 173] on span "Demandes planifiées" at bounding box center [108, 185] width 79 height 30
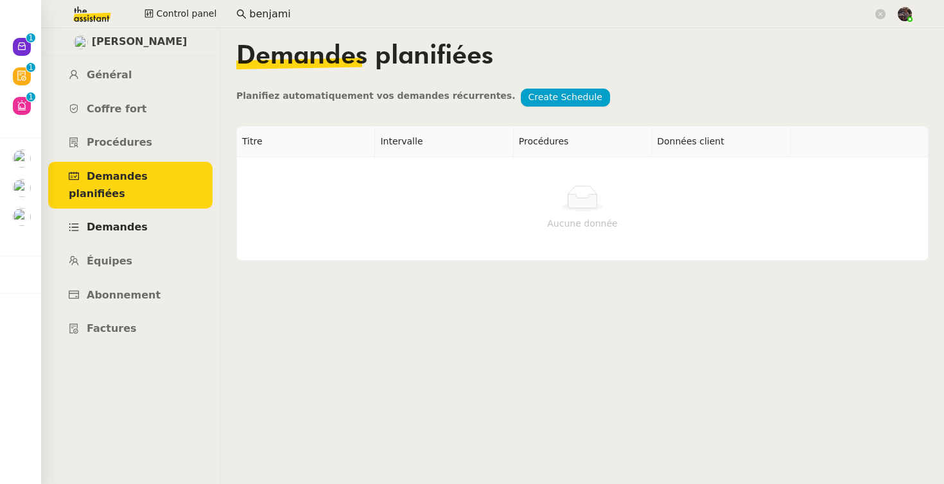
click at [136, 221] on span "Demandes" at bounding box center [117, 227] width 61 height 12
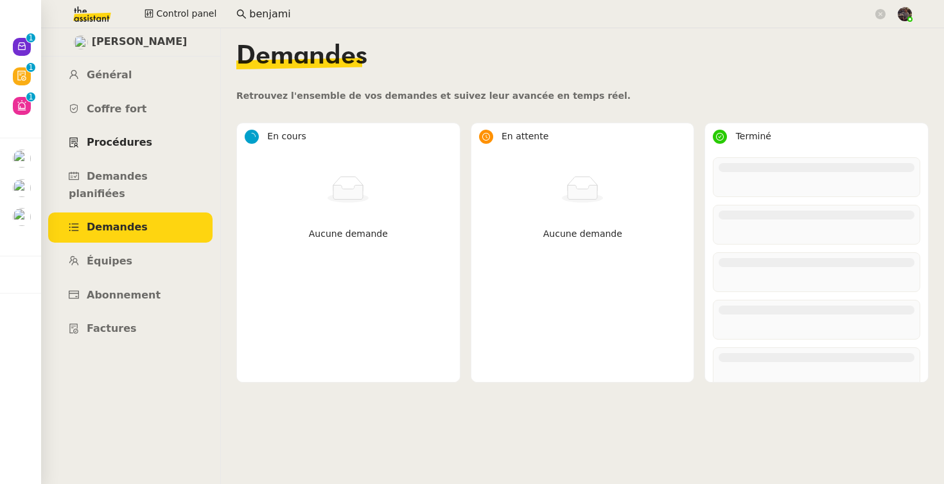
click at [138, 154] on link "Procédures" at bounding box center [130, 143] width 164 height 30
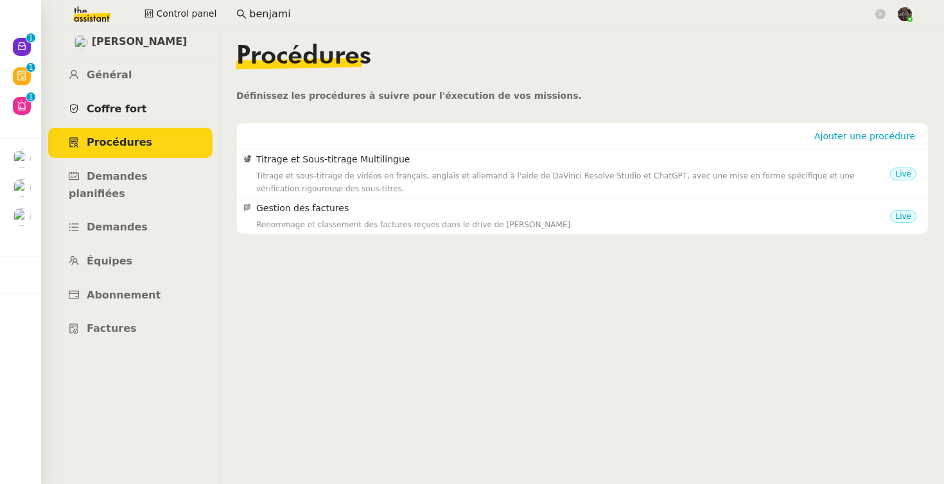
click at [134, 116] on link "Coffre fort" at bounding box center [130, 109] width 164 height 30
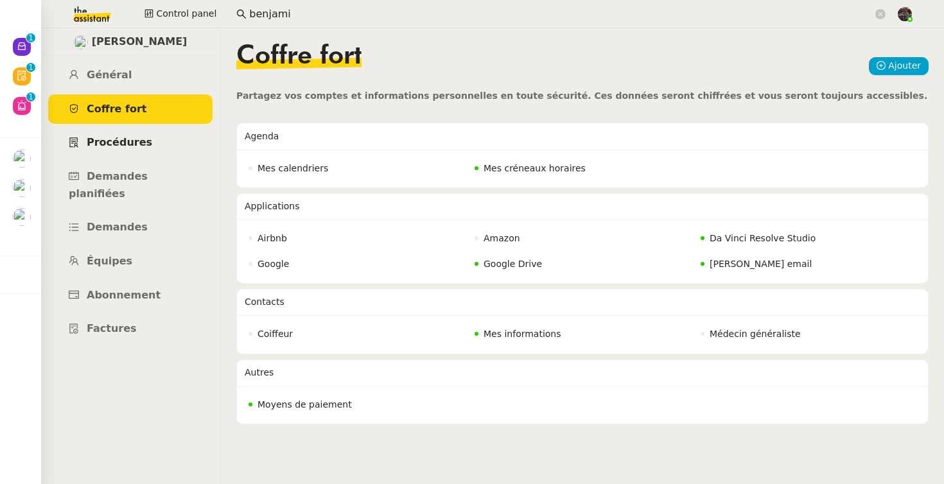
click at [132, 141] on span "Procédures" at bounding box center [119, 142] width 65 height 12
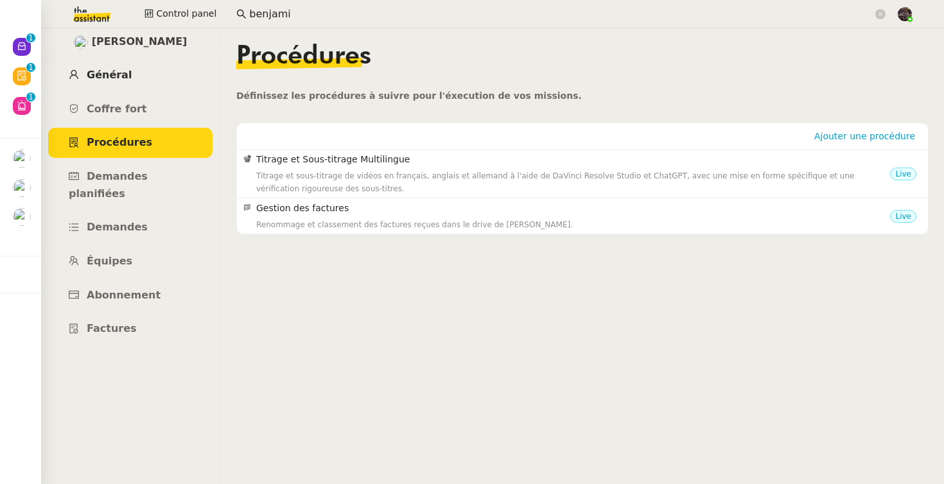
click at [112, 80] on span "Général" at bounding box center [109, 75] width 45 height 12
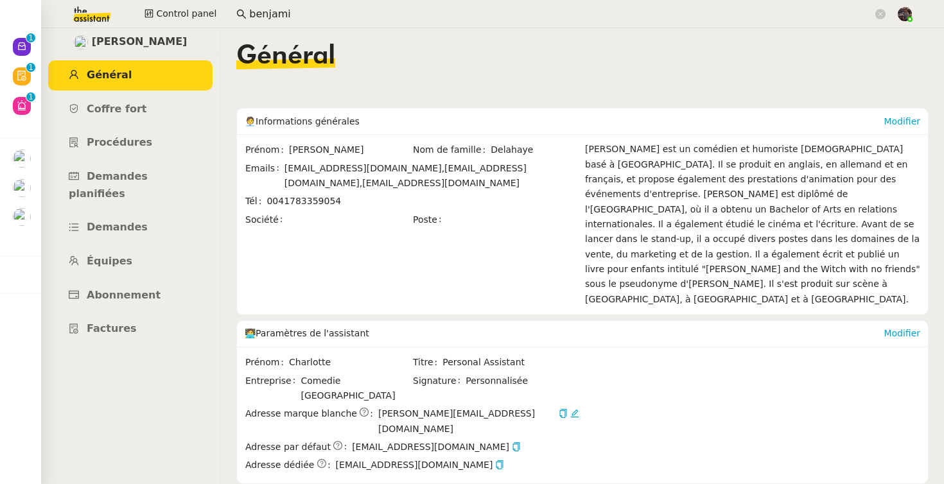
scroll to position [214, 0]
